Goal: Task Accomplishment & Management: Manage account settings

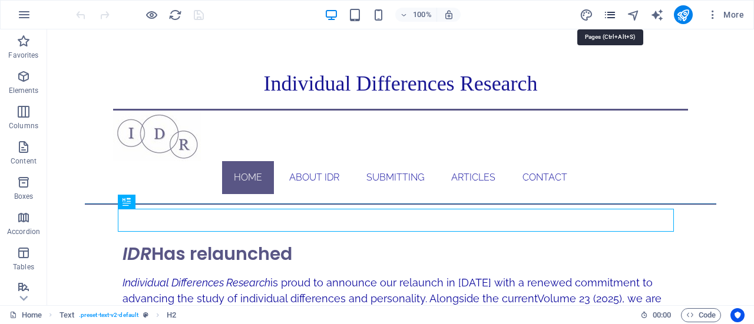
click at [612, 16] on icon "pages" at bounding box center [610, 15] width 14 height 14
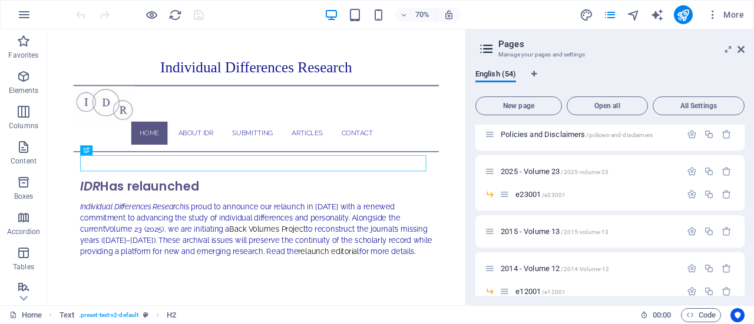
scroll to position [306, 0]
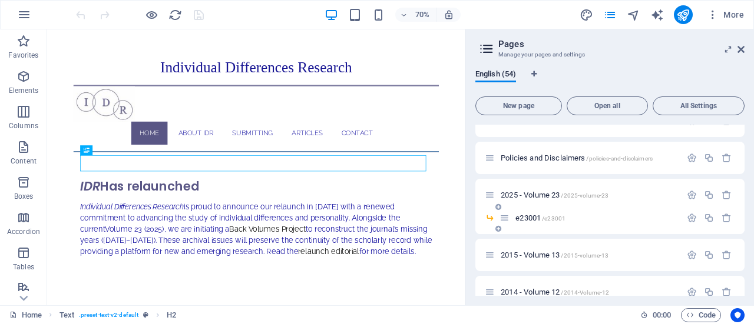
click at [532, 213] on div "e23001 /e23001" at bounding box center [589, 218] width 181 height 14
click at [534, 217] on span "e23001 /e23001" at bounding box center [540, 218] width 50 height 9
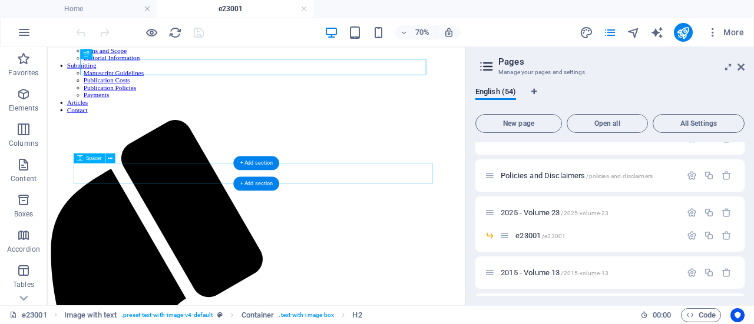
scroll to position [167, 0]
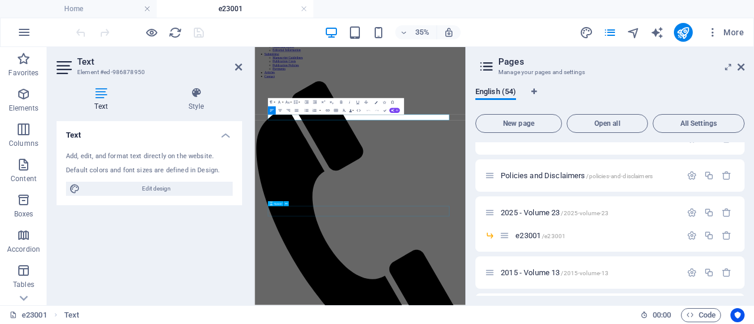
scroll to position [164, 0]
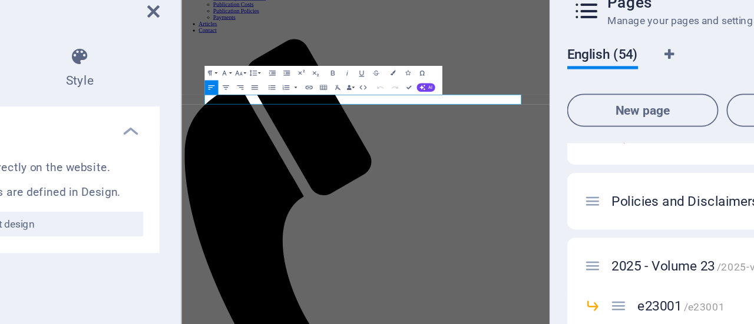
drag, startPoint x: 415, startPoint y: 178, endPoint x: 258, endPoint y: 172, distance: 156.8
drag, startPoint x: 257, startPoint y: 180, endPoint x: 322, endPoint y: 178, distance: 64.8
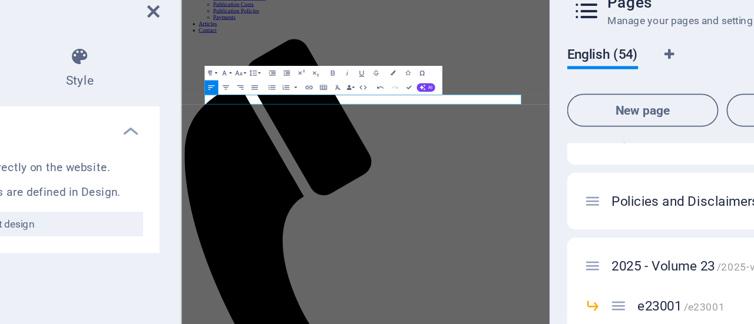
drag, startPoint x: 328, startPoint y: 177, endPoint x: 529, endPoint y: 78, distance: 224.1
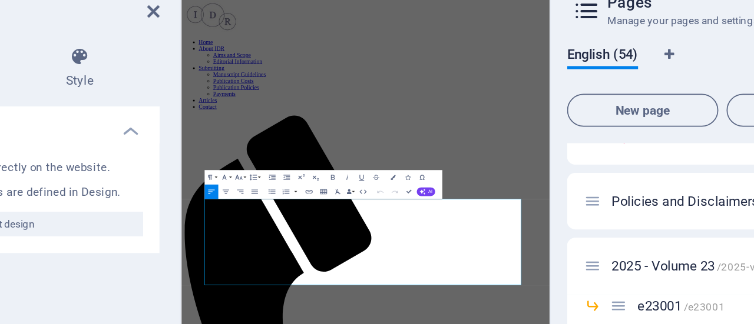
copy span "editorial"
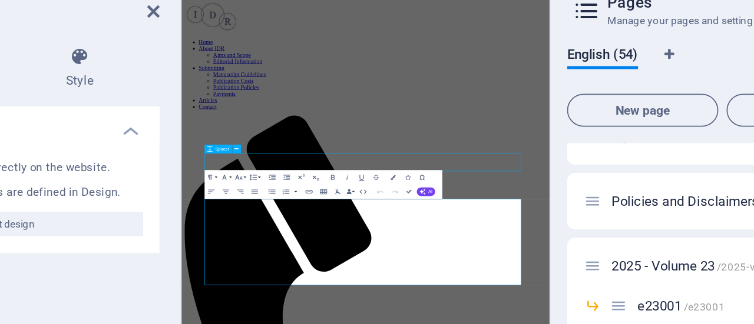
select select "px"
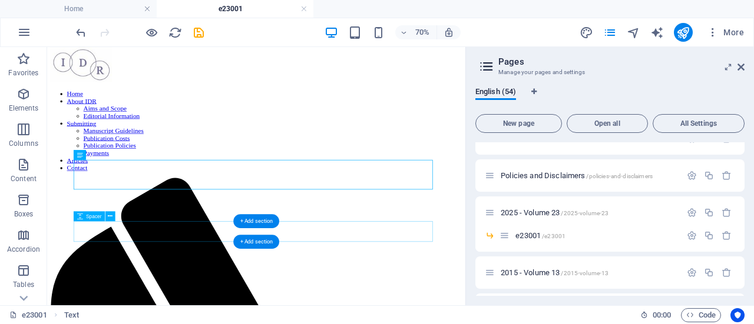
scroll to position [87, 0]
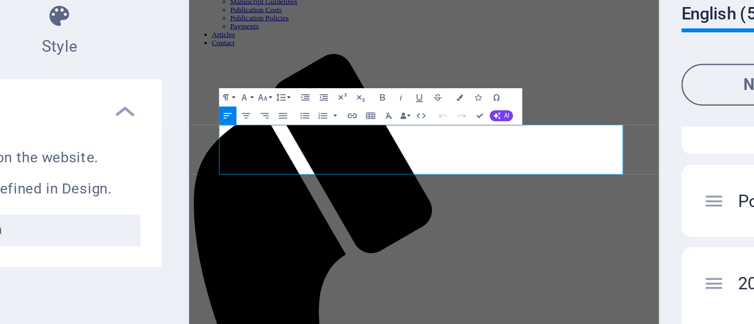
drag, startPoint x: 298, startPoint y: 236, endPoint x: 229, endPoint y: 236, distance: 68.9
drag, startPoint x: 306, startPoint y: 240, endPoint x: 231, endPoint y: 237, distance: 75.4
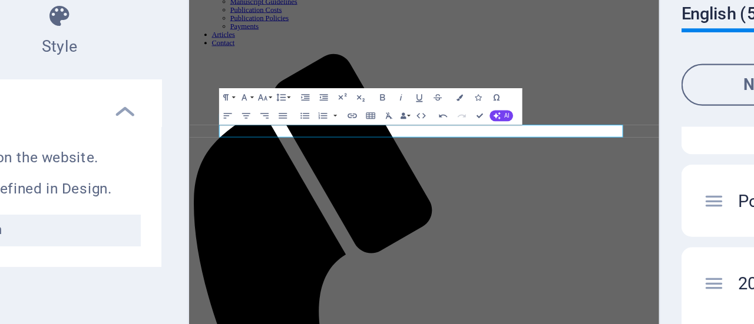
click at [247, 109] on div "Text Style Text Add, edit, and format text directly on the website. Default col…" at bounding box center [149, 192] width 204 height 228
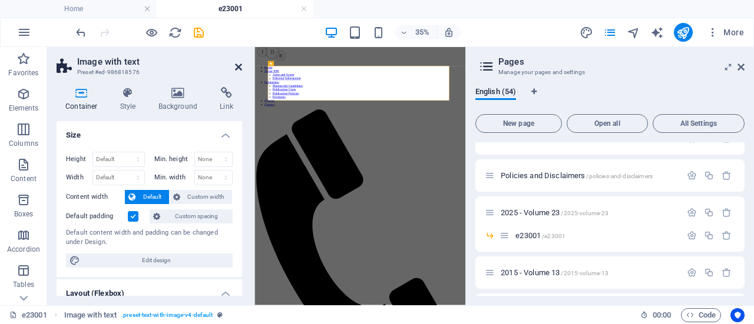
click at [236, 67] on icon at bounding box center [238, 66] width 7 height 9
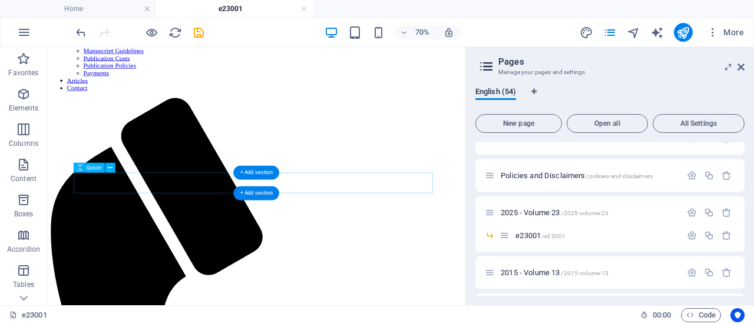
scroll to position [258, 0]
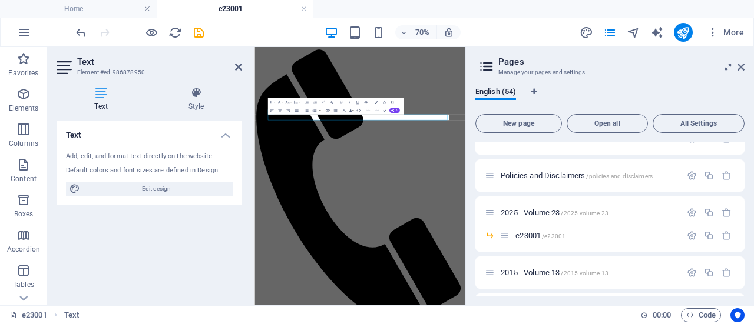
scroll to position [164, 0]
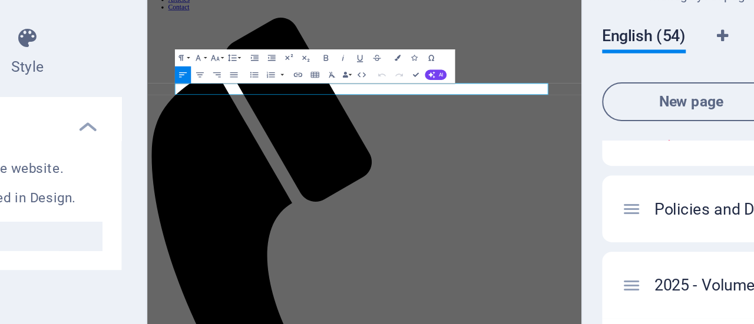
drag, startPoint x: 382, startPoint y: 141, endPoint x: 427, endPoint y: 59, distance: 92.8
copy span "[URL][DOMAIN_NAME]"
click at [327, 110] on icon "button" at bounding box center [327, 111] width 4 height 2
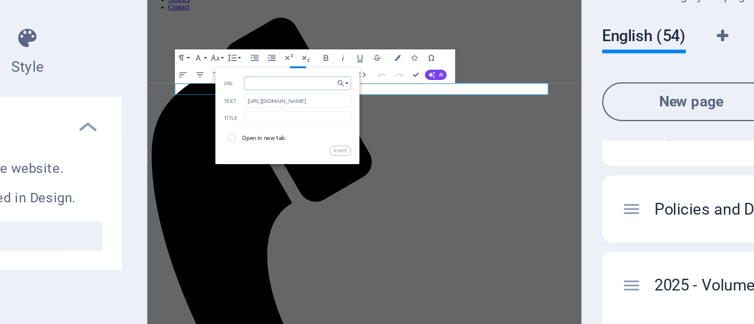
click at [335, 115] on input "URL" at bounding box center [328, 115] width 52 height 6
type input "[URL][DOMAIN_NAME]"
click at [335, 115] on input "[URL][DOMAIN_NAME]" at bounding box center [328, 115] width 52 height 6
click at [347, 148] on button "Insert" at bounding box center [348, 147] width 11 height 5
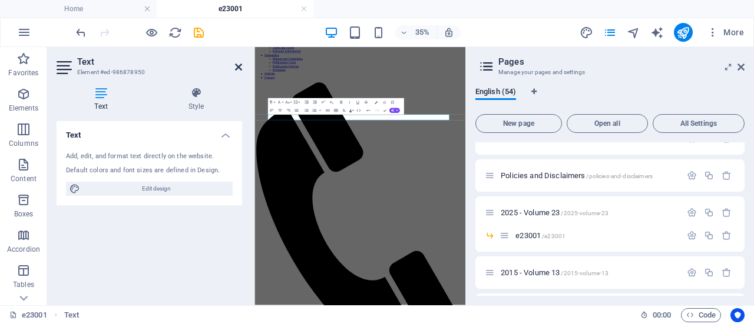
click at [241, 68] on icon at bounding box center [238, 66] width 7 height 9
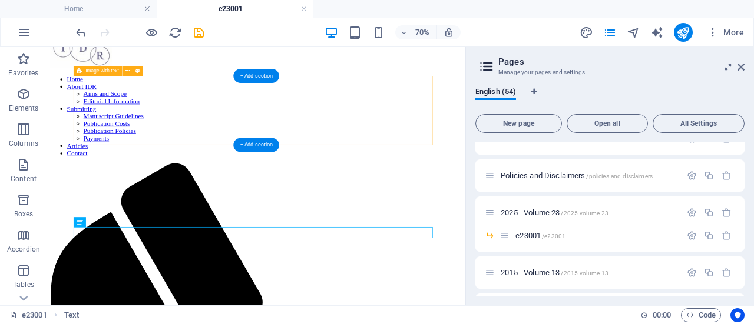
scroll to position [158, 0]
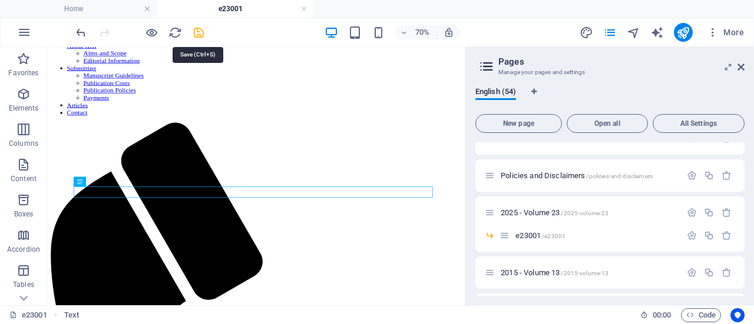
click at [202, 34] on icon "save" at bounding box center [199, 33] width 14 height 14
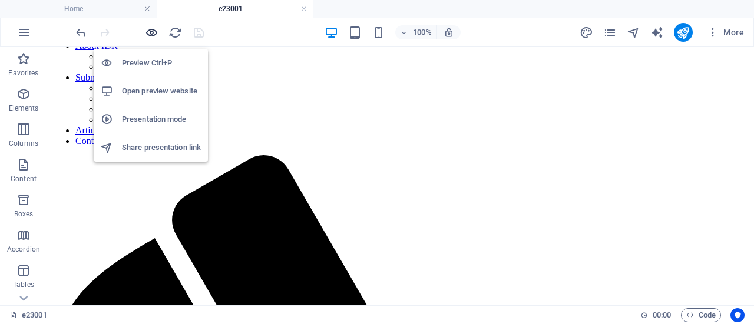
click at [150, 32] on icon "button" at bounding box center [152, 33] width 14 height 14
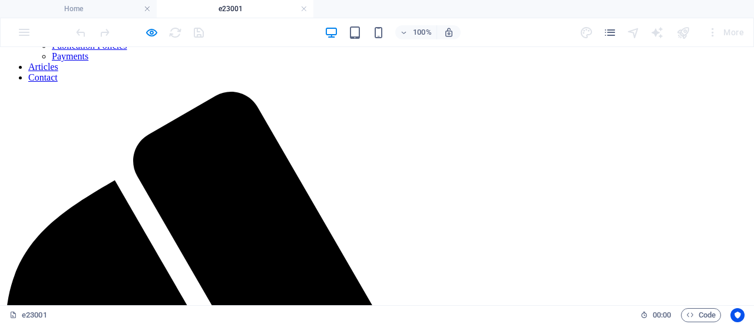
scroll to position [0, 0]
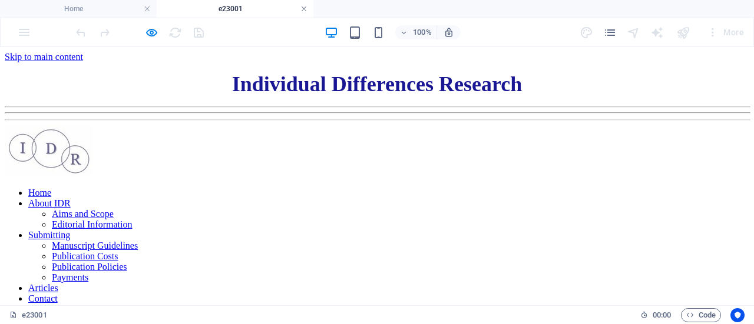
click at [304, 11] on link at bounding box center [303, 9] width 7 height 11
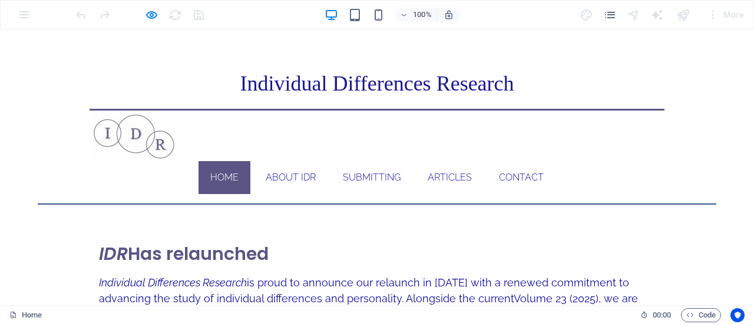
click at [703, 81] on p "Individual Differences R esearch" at bounding box center [377, 83] width 678 height 32
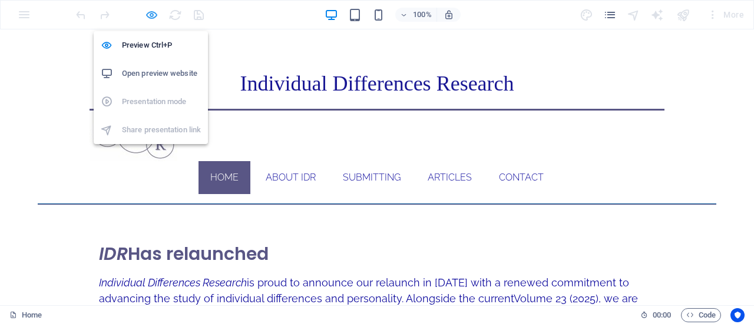
click at [153, 17] on icon "button" at bounding box center [152, 15] width 14 height 14
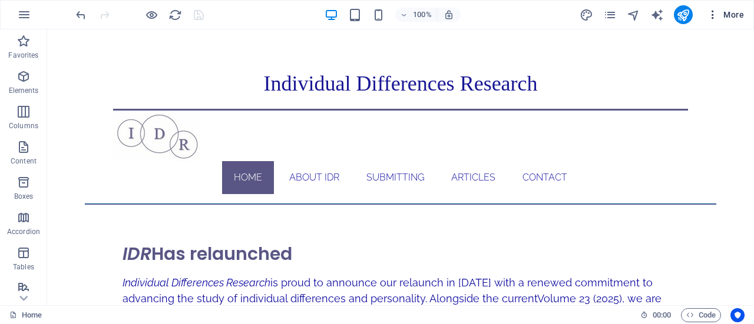
click at [729, 15] on span "More" at bounding box center [725, 15] width 37 height 12
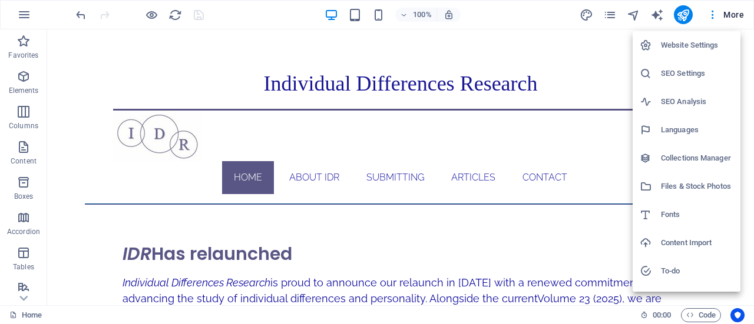
click at [687, 47] on h6 "Website Settings" at bounding box center [697, 45] width 72 height 14
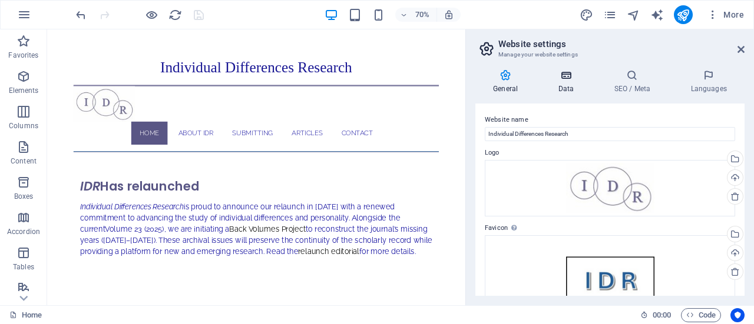
click at [567, 79] on icon at bounding box center [565, 75] width 51 height 12
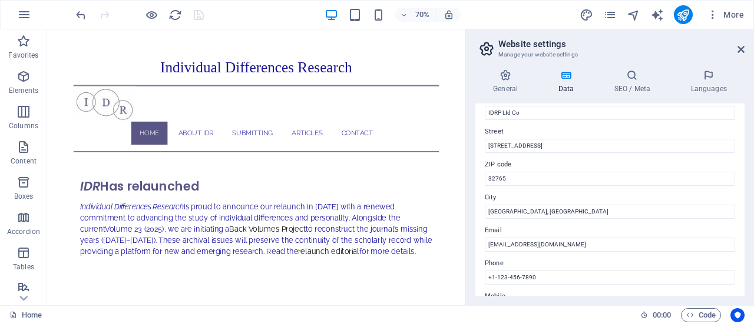
scroll to position [125, 0]
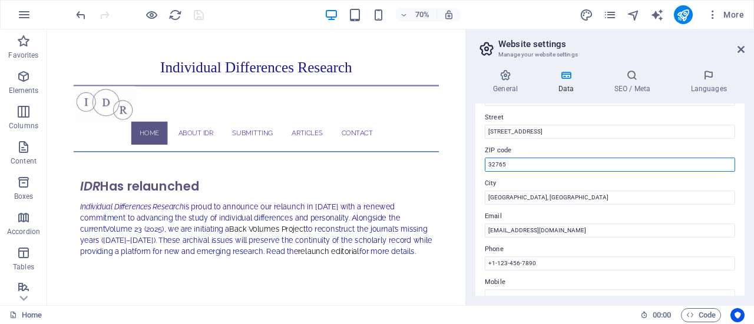
drag, startPoint x: 574, startPoint y: 193, endPoint x: 621, endPoint y: 217, distance: 53.5
type input "3276"
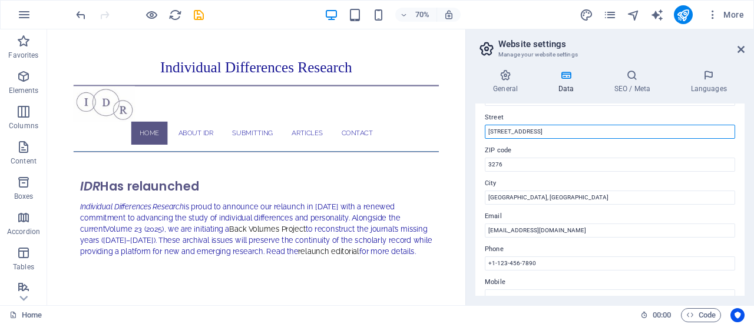
drag, startPoint x: 552, startPoint y: 132, endPoint x: 465, endPoint y: 133, distance: 87.2
click at [465, 133] on aside "Website settings Manage your website settings General Data SEO / Meta Languages…" at bounding box center [609, 167] width 289 height 276
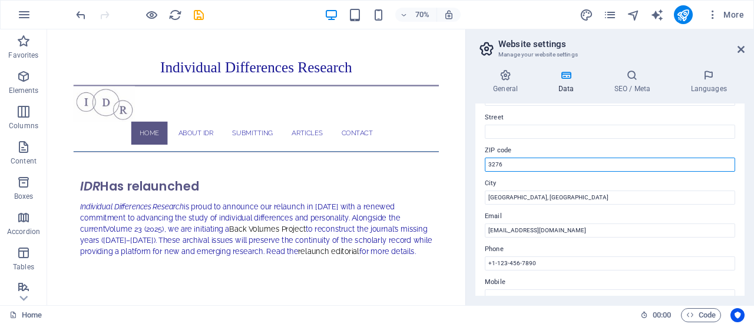
click at [496, 163] on input "3276" at bounding box center [610, 165] width 250 height 14
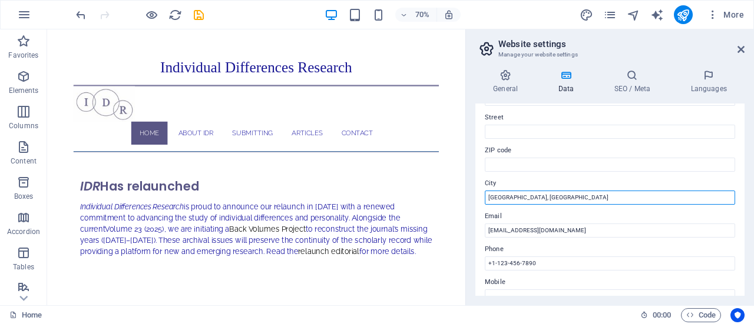
drag, startPoint x: 572, startPoint y: 226, endPoint x: 635, endPoint y: 267, distance: 75.8
type input "[GEOGRAPHIC_DATA]"
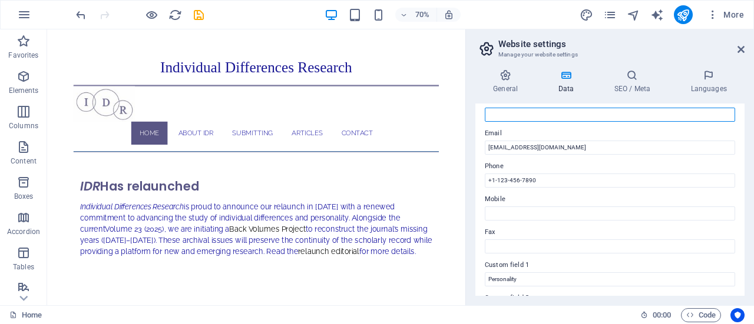
scroll to position [209, 0]
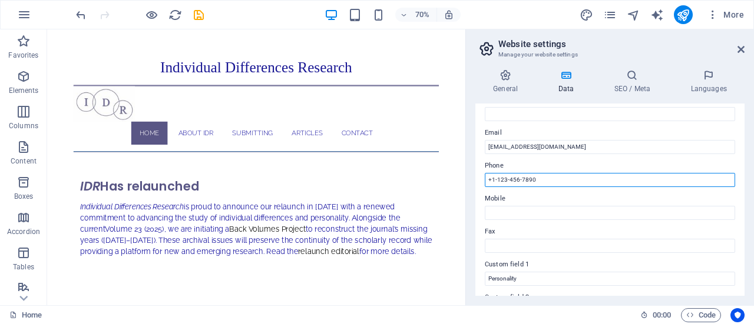
drag, startPoint x: 538, startPoint y: 179, endPoint x: 481, endPoint y: 180, distance: 57.7
click at [481, 180] on div "Contact data for this website. This can be used everywhere on the website and w…" at bounding box center [609, 200] width 269 height 193
click at [539, 180] on input "Phone" at bounding box center [610, 180] width 250 height 14
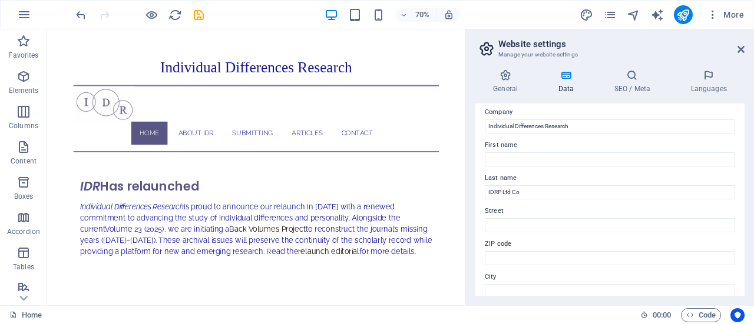
scroll to position [0, 0]
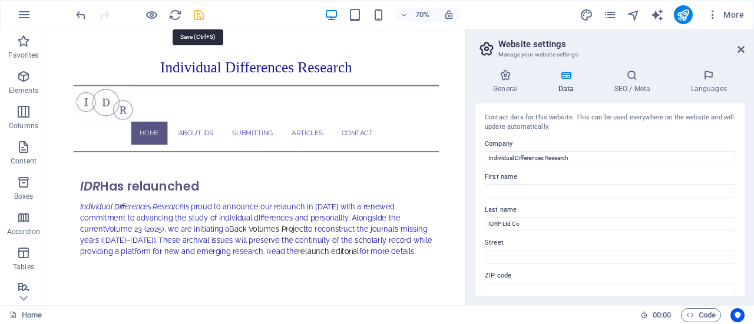
click at [199, 15] on icon "save" at bounding box center [199, 15] width 14 height 14
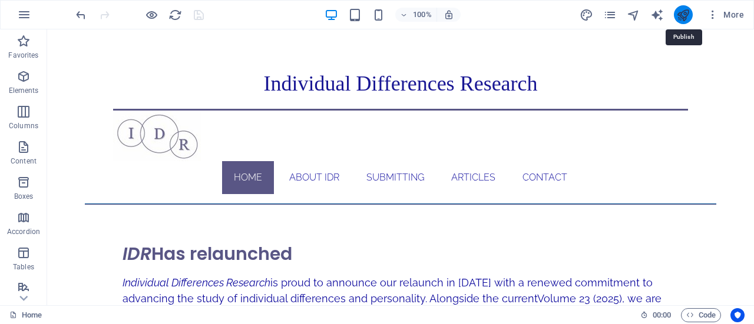
click at [681, 9] on icon "publish" at bounding box center [683, 15] width 14 height 14
click at [682, 12] on icon "publish" at bounding box center [683, 15] width 14 height 14
